Goal: Find specific page/section: Find specific page/section

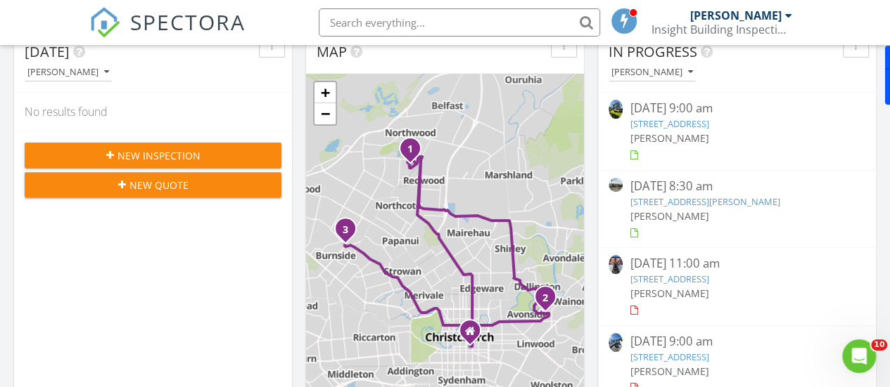
scroll to position [211, 0]
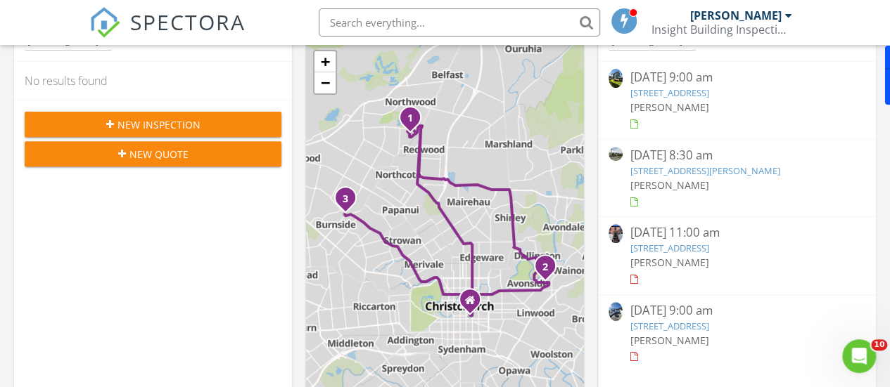
click at [709, 177] on link "36 Randolph St, Christchurch, Canterbury Region 8062" at bounding box center [704, 171] width 150 height 13
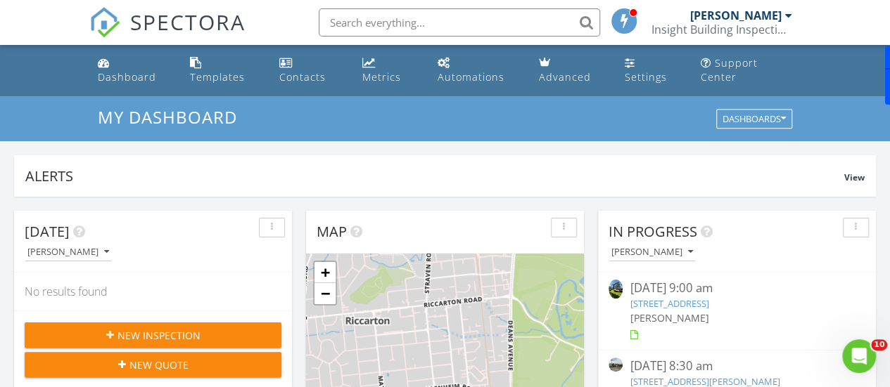
scroll to position [211, 0]
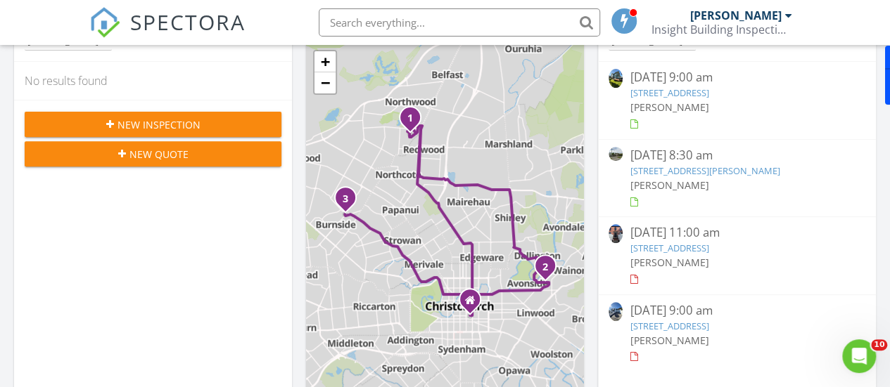
click at [658, 177] on link "[STREET_ADDRESS][PERSON_NAME]" at bounding box center [704, 171] width 150 height 13
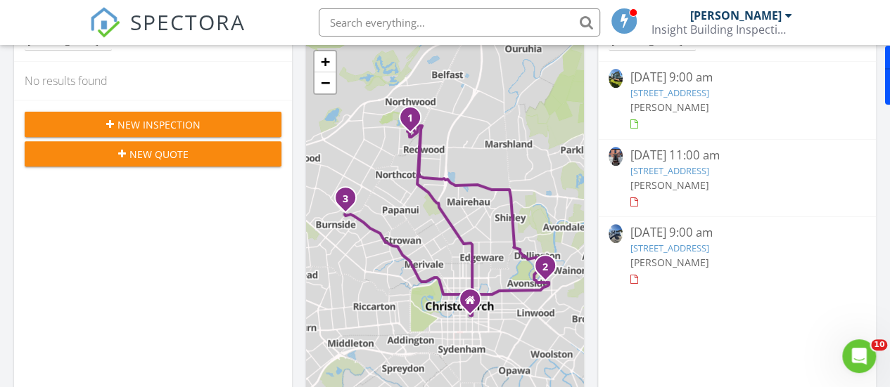
click at [708, 177] on link "[STREET_ADDRESS]" at bounding box center [668, 171] width 79 height 13
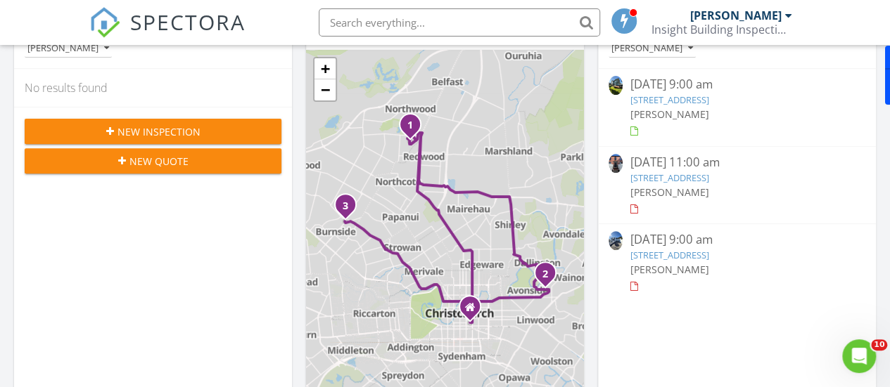
scroll to position [225, 0]
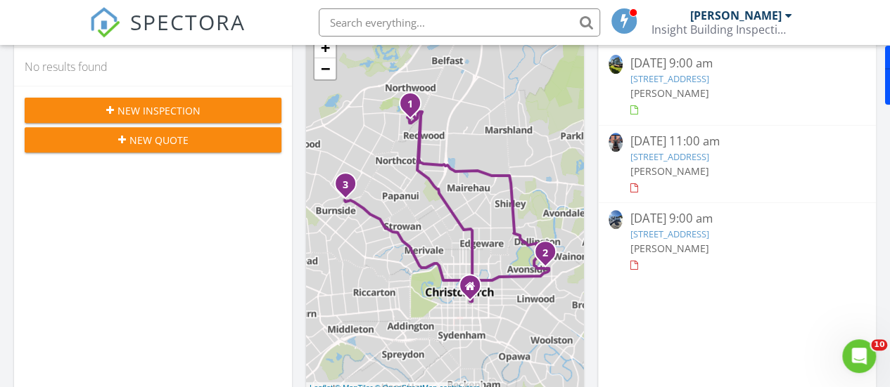
click at [672, 240] on link "[STREET_ADDRESS]" at bounding box center [668, 234] width 79 height 13
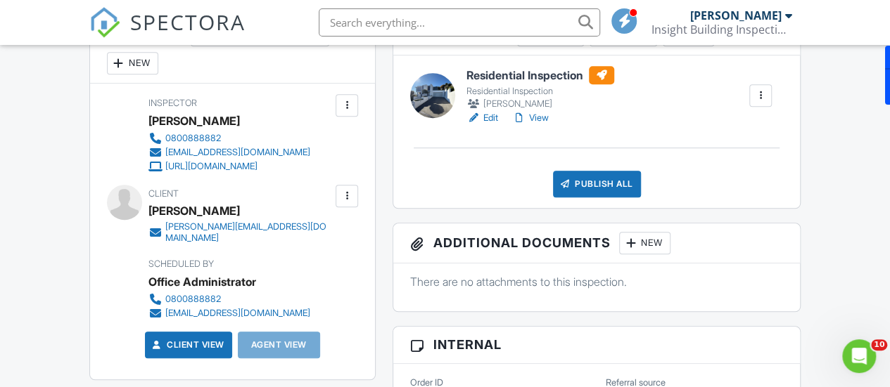
scroll to position [281, 0]
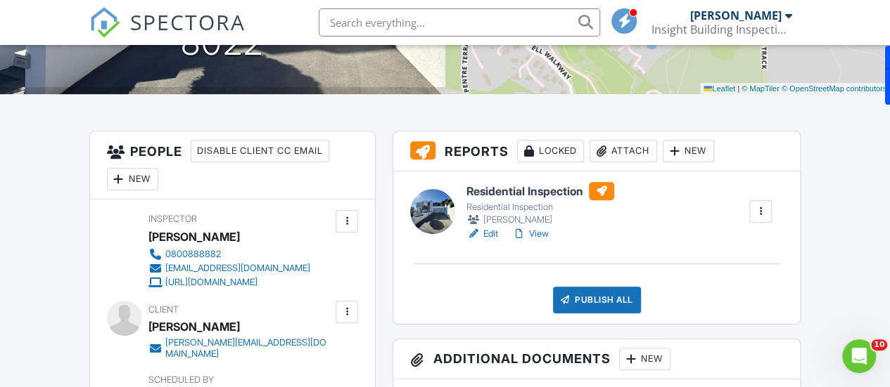
click at [489, 200] on h6 "Residential Inspection" at bounding box center [540, 191] width 148 height 18
